Goal: Answer question/provide support

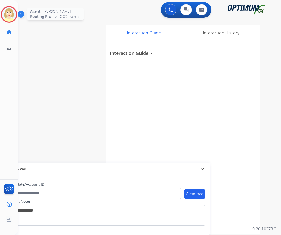
click at [7, 12] on img at bounding box center [9, 14] width 14 height 14
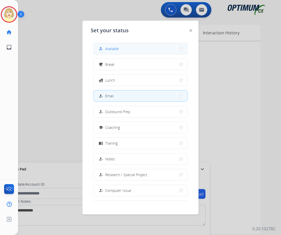
click at [114, 49] on span "Available" at bounding box center [112, 48] width 14 height 5
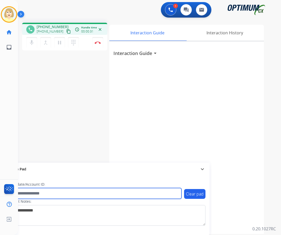
click at [26, 192] on input "text" at bounding box center [94, 193] width 175 height 11
paste input "*******"
type input "*******"
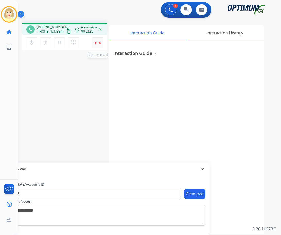
click at [97, 40] on button "Disconnect" at bounding box center [97, 42] width 11 height 11
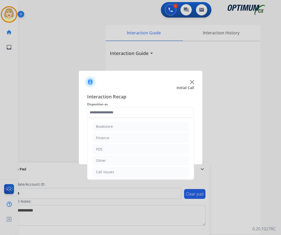
click at [98, 112] on input "text" at bounding box center [140, 112] width 107 height 10
click at [101, 150] on div "PDS" at bounding box center [99, 149] width 7 height 5
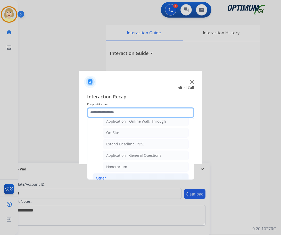
scroll to position [155, 0]
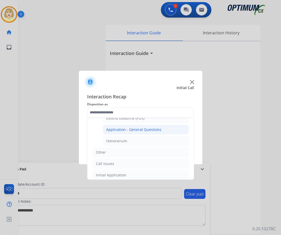
click at [140, 129] on div "Application - General Questions" at bounding box center [133, 129] width 55 height 5
type input "**********"
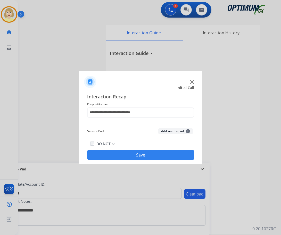
click at [171, 130] on button "Add secure pad +" at bounding box center [175, 131] width 35 height 6
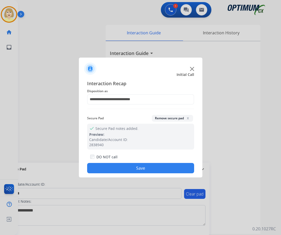
drag, startPoint x: 115, startPoint y: 166, endPoint x: 55, endPoint y: 74, distance: 110.3
click at [115, 166] on button "Save" at bounding box center [140, 168] width 107 height 10
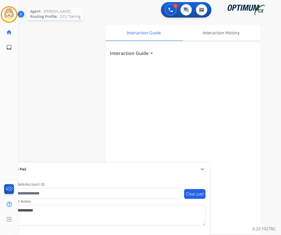
click at [11, 11] on img at bounding box center [9, 14] width 14 height 14
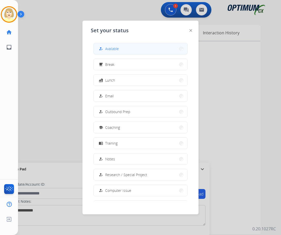
click at [116, 49] on span "Available" at bounding box center [112, 48] width 14 height 5
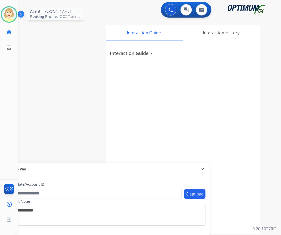
drag, startPoint x: 13, startPoint y: 15, endPoint x: 12, endPoint y: 19, distance: 4.7
click at [13, 15] on img at bounding box center [9, 14] width 14 height 14
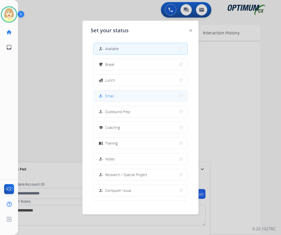
click at [108, 96] on span "Email" at bounding box center [109, 95] width 9 height 5
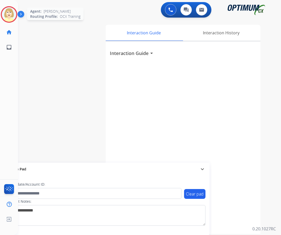
click at [10, 12] on img at bounding box center [9, 14] width 14 height 14
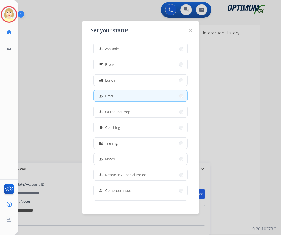
click at [117, 174] on span "Research / Special Project" at bounding box center [126, 174] width 42 height 5
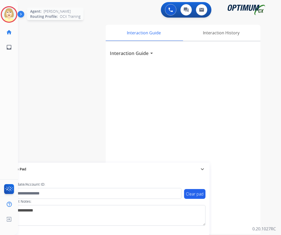
click at [11, 13] on img at bounding box center [9, 14] width 14 height 14
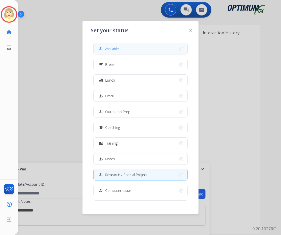
click at [118, 48] on span "Available" at bounding box center [112, 48] width 14 height 5
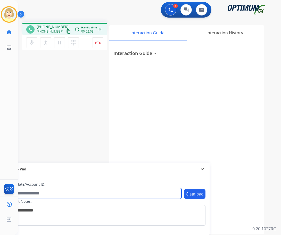
drag, startPoint x: 39, startPoint y: 193, endPoint x: 36, endPoint y: 195, distance: 3.8
click at [39, 193] on input "text" at bounding box center [94, 193] width 175 height 11
paste input "*******"
type input "*******"
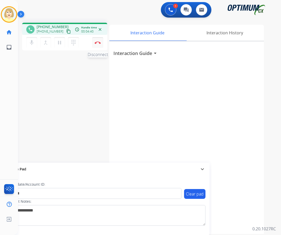
click at [99, 41] on button "Disconnect" at bounding box center [97, 42] width 11 height 11
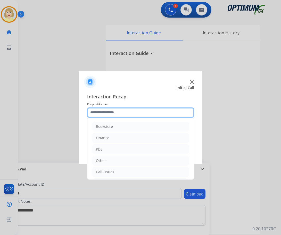
click at [104, 112] on input "text" at bounding box center [140, 112] width 107 height 10
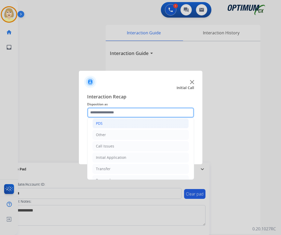
scroll to position [35, 0]
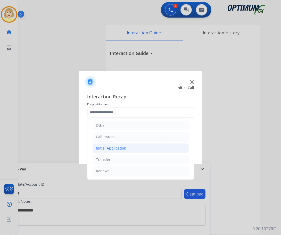
click at [112, 147] on div "Initial Application" at bounding box center [111, 148] width 30 height 5
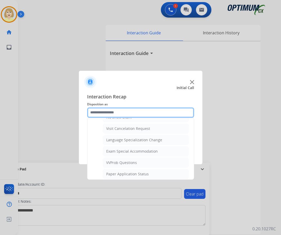
scroll to position [267, 0]
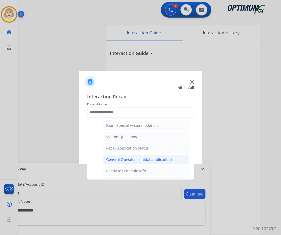
click at [115, 160] on div "General Questions (Initial application)" at bounding box center [139, 159] width 66 height 5
type input "**********"
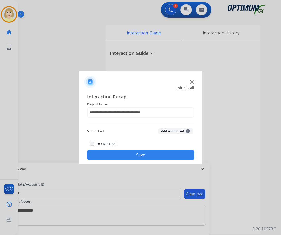
click at [169, 131] on button "Add secure pad +" at bounding box center [175, 131] width 35 height 6
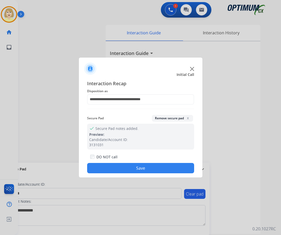
drag, startPoint x: 116, startPoint y: 171, endPoint x: 99, endPoint y: 120, distance: 53.4
click at [116, 170] on button "Save" at bounding box center [140, 168] width 107 height 10
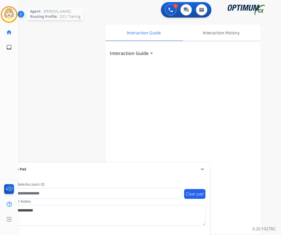
click at [8, 12] on img at bounding box center [9, 14] width 14 height 14
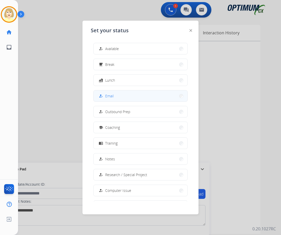
click at [113, 96] on span "Email" at bounding box center [109, 95] width 9 height 5
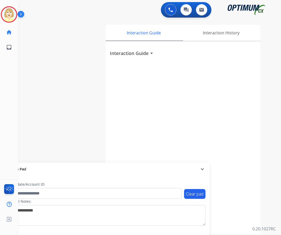
drag, startPoint x: 49, startPoint y: 31, endPoint x: 63, endPoint y: 27, distance: 14.8
click at [49, 31] on div "swap_horiz Break voice bridge close_fullscreen Connect 3-Way Call merge_type Se…" at bounding box center [143, 126] width 251 height 215
click at [7, 12] on img at bounding box center [9, 14] width 14 height 14
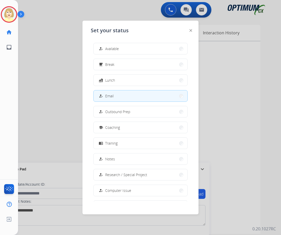
scroll to position [49, 0]
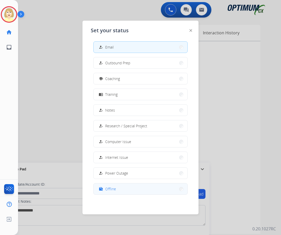
click at [112, 187] on span "Offline" at bounding box center [110, 188] width 11 height 5
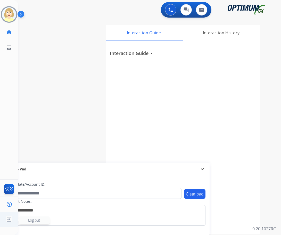
click at [32, 220] on span "Log out" at bounding box center [34, 220] width 12 height 5
